Goal: Find specific page/section: Find specific page/section

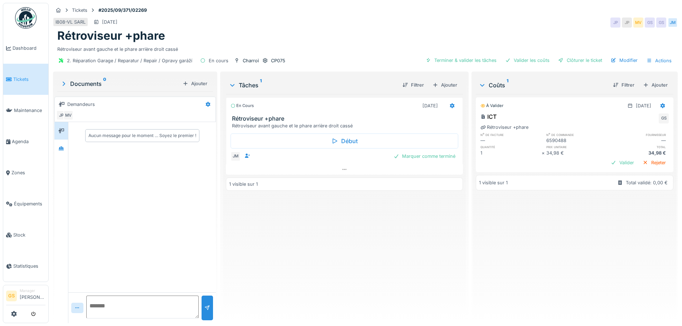
click at [16, 80] on span "Tickets" at bounding box center [29, 79] width 32 height 7
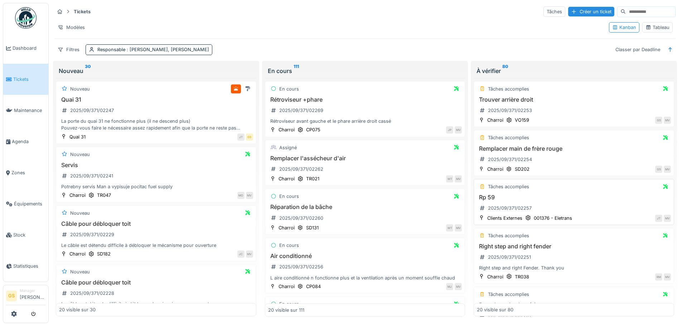
click at [485, 197] on h3 "Rp 59" at bounding box center [574, 197] width 194 height 7
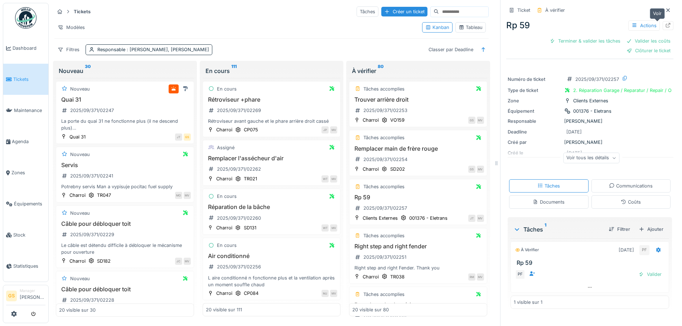
click at [665, 25] on icon at bounding box center [668, 25] width 6 height 5
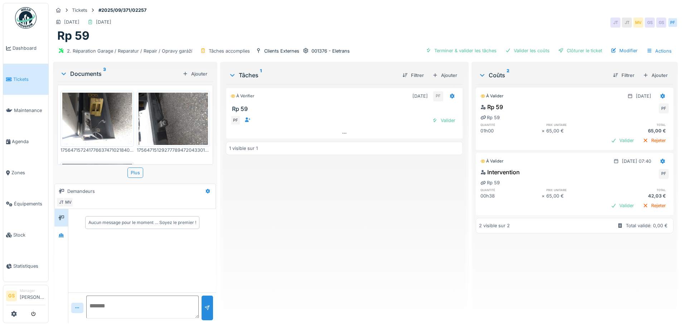
click at [14, 81] on span "Tickets" at bounding box center [29, 79] width 32 height 7
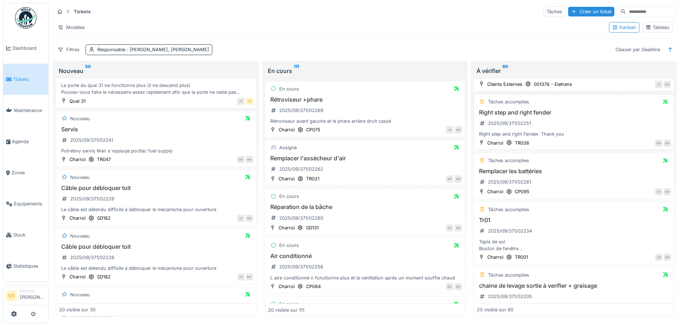
scroll to position [143, 0]
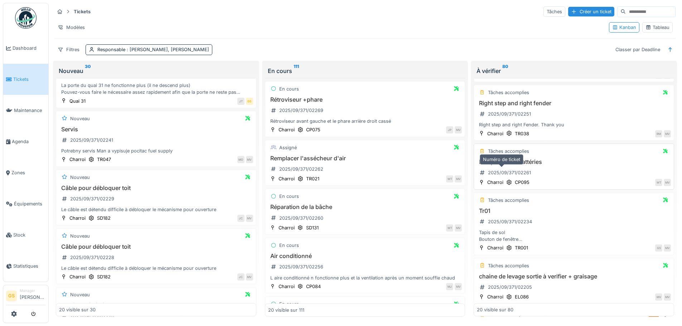
click at [509, 175] on div "2025/09/371/02261" at bounding box center [509, 172] width 43 height 7
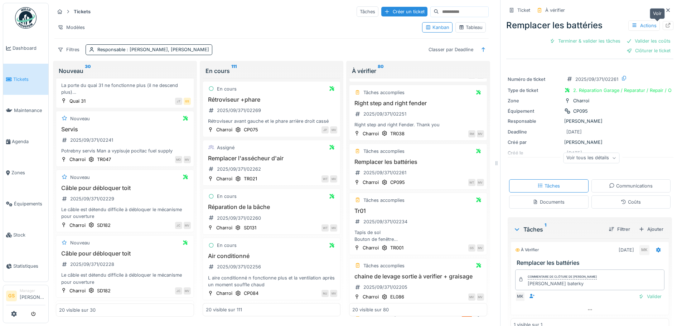
click at [665, 23] on div at bounding box center [668, 25] width 6 height 7
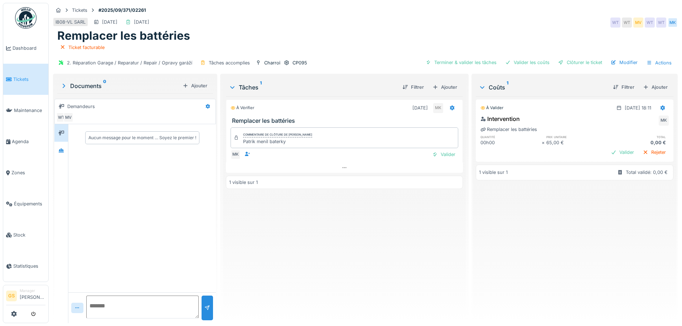
click at [13, 77] on span "Tickets" at bounding box center [29, 79] width 32 height 7
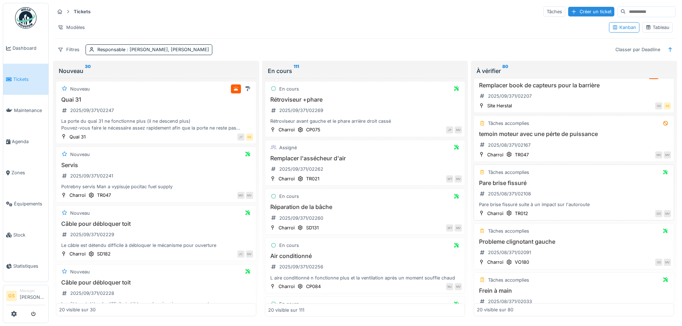
scroll to position [394, 0]
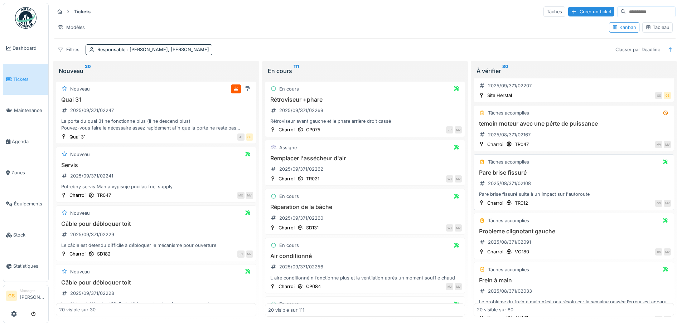
click at [510, 174] on h3 "Pare brise fissuré" at bounding box center [574, 172] width 194 height 7
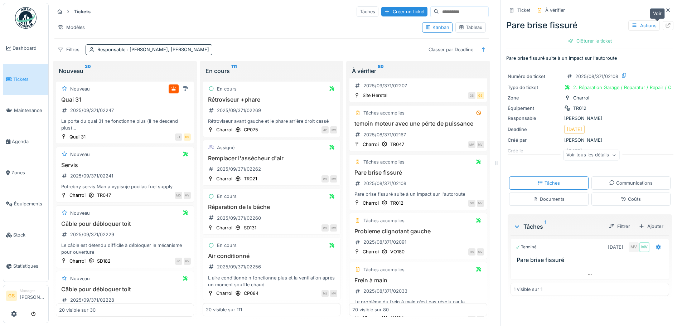
click at [665, 26] on icon at bounding box center [668, 25] width 6 height 5
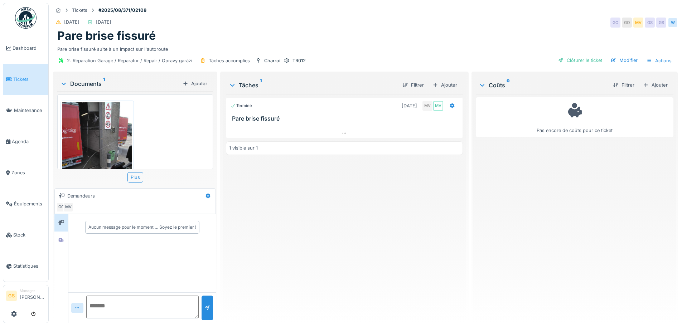
click at [12, 78] on li "Tickets" at bounding box center [25, 79] width 39 height 7
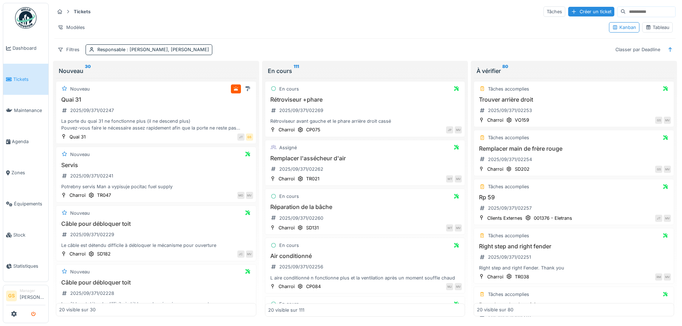
click at [36, 315] on icon "submit" at bounding box center [33, 314] width 5 height 5
